Goal: Information Seeking & Learning: Learn about a topic

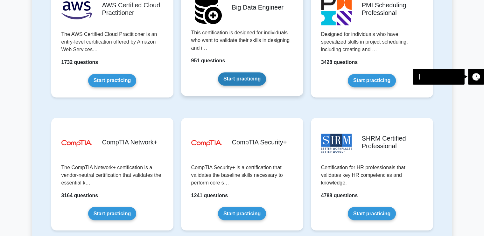
scroll to position [1146, 0]
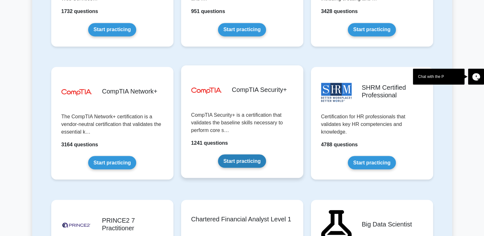
click at [237, 161] on link "Start practicing" at bounding box center [242, 160] width 48 height 13
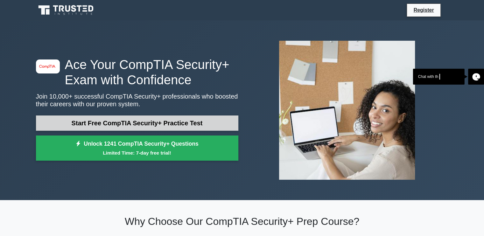
click at [183, 123] on link "Start Free CompTIA Security+ Practice Test" at bounding box center [137, 123] width 202 height 15
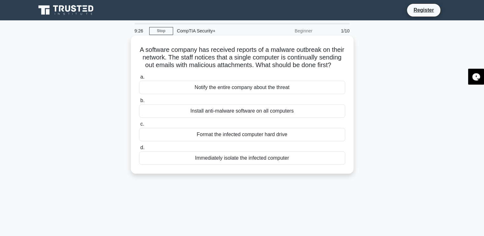
click at [248, 165] on div "Immediately isolate the infected computer" at bounding box center [242, 158] width 206 height 13
click at [139, 150] on input "d. Immediately isolate the infected computer" at bounding box center [139, 148] width 0 height 4
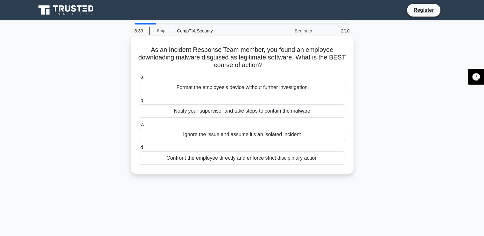
click at [230, 160] on div "Confront the employee directly and enforce strict disciplinary action" at bounding box center [242, 158] width 206 height 13
click at [139, 150] on input "d. Confront the employee directly and enforce strict disciplinary action" at bounding box center [139, 148] width 0 height 4
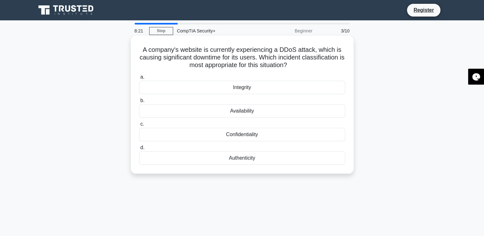
click at [240, 114] on div "Availability" at bounding box center [242, 110] width 206 height 13
click at [139, 103] on input "b. Availability" at bounding box center [139, 101] width 0 height 4
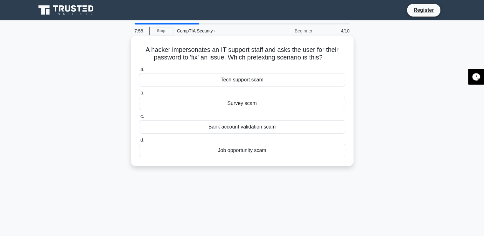
click at [244, 81] on div "Tech support scam" at bounding box center [242, 79] width 206 height 13
click at [139, 72] on input "a. Tech support scam" at bounding box center [139, 69] width 0 height 4
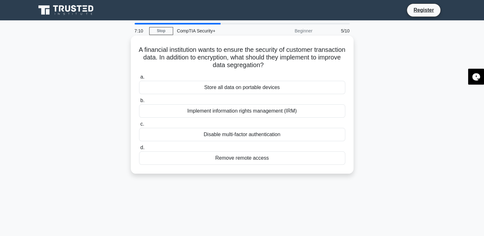
click at [248, 112] on div "Implement information rights management (IRM)" at bounding box center [242, 110] width 206 height 13
click at [139, 103] on input "b. Implement information rights management (IRM)" at bounding box center [139, 101] width 0 height 4
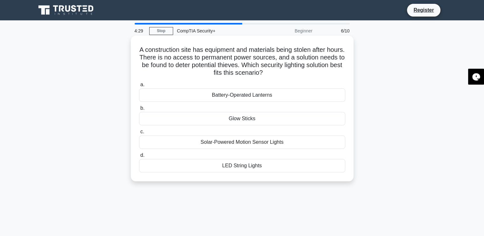
click at [250, 144] on div "Solar-Powered Motion Sensor Lights" at bounding box center [242, 142] width 206 height 13
click at [139, 134] on input "c. Solar-Powered Motion Sensor Lights" at bounding box center [139, 132] width 0 height 4
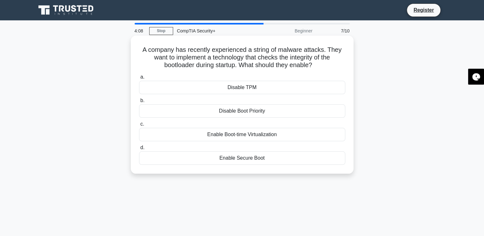
click at [250, 159] on div "Enable Secure Boot" at bounding box center [242, 158] width 206 height 13
click at [139, 150] on input "d. Enable Secure Boot" at bounding box center [139, 148] width 0 height 4
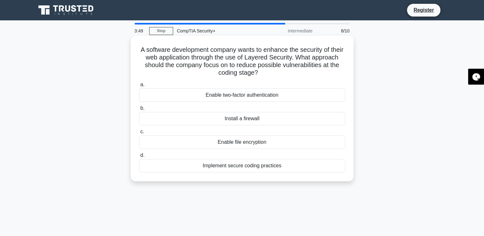
click at [253, 167] on div "Implement secure coding practices" at bounding box center [242, 165] width 206 height 13
click at [139, 158] on input "d. Implement secure coding practices" at bounding box center [139, 155] width 0 height 4
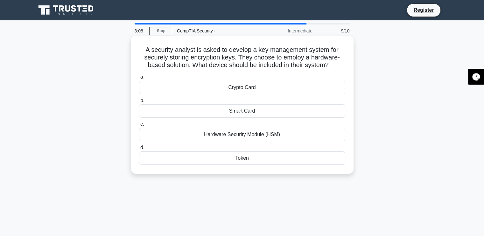
click at [252, 138] on div "Hardware Security Module (HSM)" at bounding box center [242, 134] width 206 height 13
click at [139, 126] on input "c. Hardware Security Module (HSM)" at bounding box center [139, 124] width 0 height 4
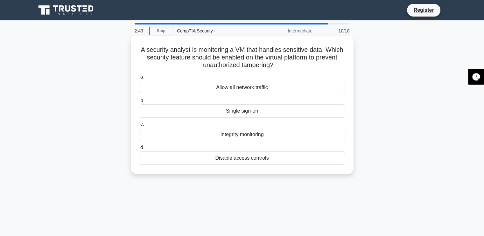
click at [257, 132] on div "Integrity monitoring" at bounding box center [242, 134] width 206 height 13
click at [139, 126] on input "c. Integrity monitoring" at bounding box center [139, 124] width 0 height 4
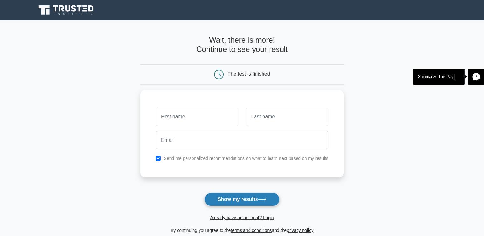
click at [250, 205] on button "Show my results" at bounding box center [241, 199] width 75 height 13
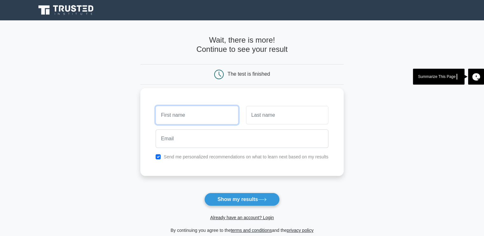
click at [208, 121] on input "text" at bounding box center [197, 115] width 82 height 18
type input "Rizuanul"
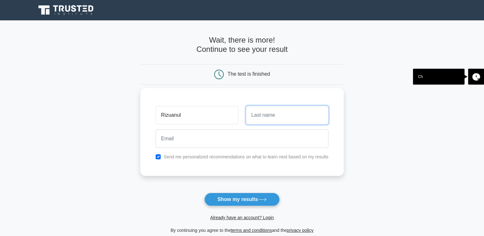
click at [282, 106] on input "text" at bounding box center [287, 115] width 82 height 18
type input "Haque"
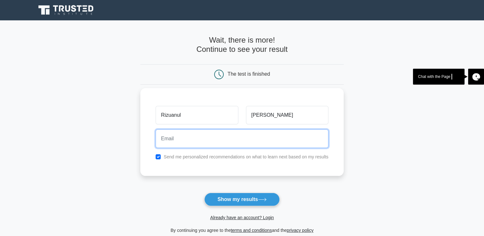
click at [213, 140] on input "email" at bounding box center [242, 139] width 173 height 18
type input "rizuanulhaque@gmail.com"
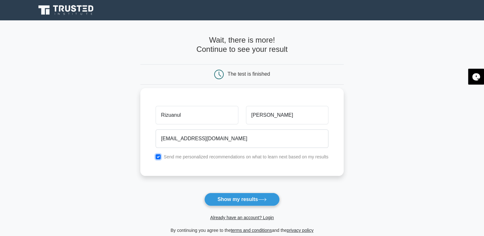
click at [158, 156] on input "checkbox" at bounding box center [158, 156] width 5 height 5
checkbox input "false"
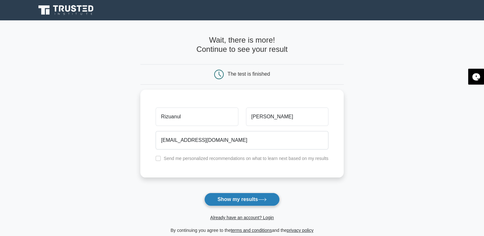
click at [246, 199] on button "Show my results" at bounding box center [241, 199] width 75 height 13
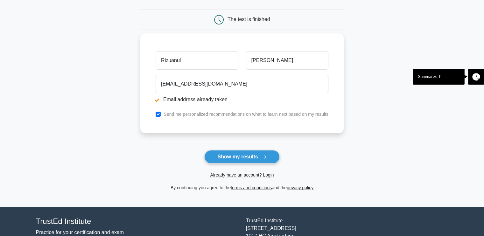
scroll to position [85, 0]
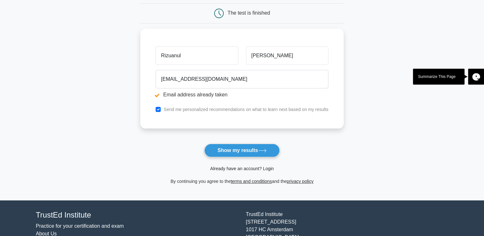
click at [267, 167] on link "Already have an account? Login" at bounding box center [242, 168] width 64 height 5
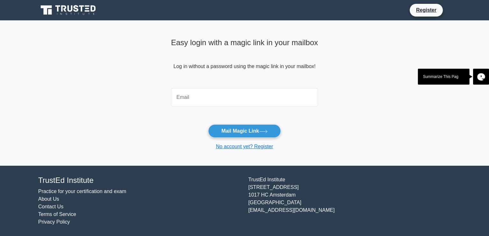
click at [194, 96] on input "email" at bounding box center [244, 97] width 147 height 18
type input "rizuanulhaque@gmail.com"
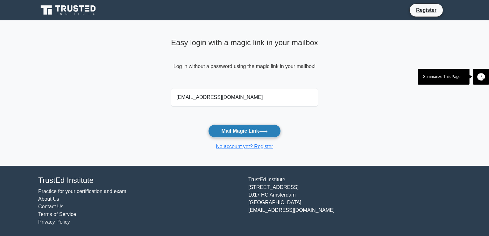
click at [257, 133] on button "Mail Magic Link" at bounding box center [244, 130] width 72 height 13
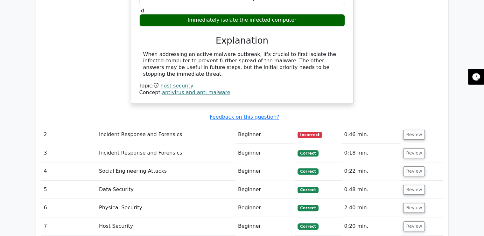
scroll to position [679, 0]
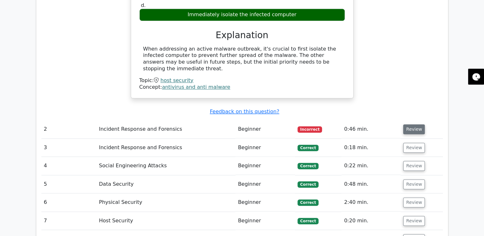
click at [414, 124] on button "Review" at bounding box center [414, 129] width 22 height 10
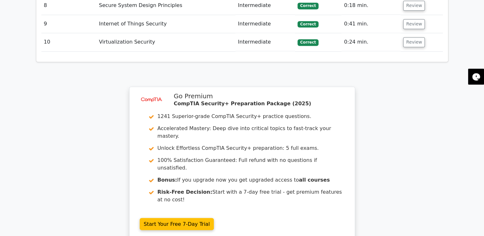
scroll to position [1218, 0]
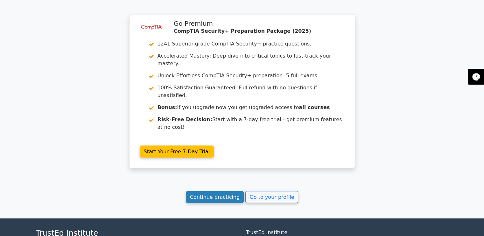
click at [236, 191] on link "Continue practicing" at bounding box center [215, 197] width 58 height 12
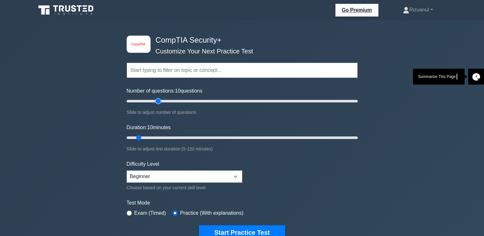
type input "30"
click at [158, 97] on input "Number of questions: 10 questions" at bounding box center [242, 101] width 231 height 8
click at [162, 139] on input "Duration: 10 minutes" at bounding box center [242, 138] width 231 height 8
click at [169, 136] on input "Duration: 20 minutes" at bounding box center [242, 138] width 231 height 8
type input "30"
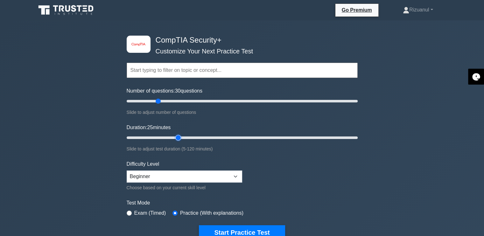
click at [175, 137] on input "Duration: 25 minutes" at bounding box center [242, 138] width 231 height 8
click at [237, 174] on select "Beginner Intermediate Expert" at bounding box center [185, 177] width 116 height 12
select select "intermediate"
click at [127, 171] on select "Beginner Intermediate Expert" at bounding box center [185, 177] width 116 height 12
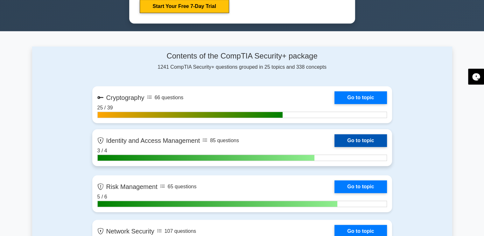
scroll to position [467, 0]
